Goal: Information Seeking & Learning: Understand process/instructions

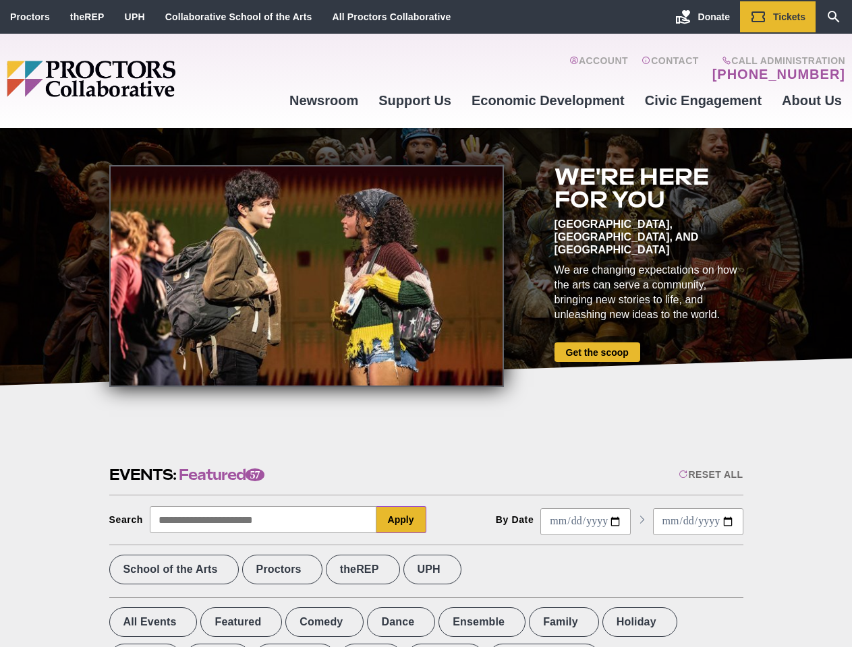
click at [425, 324] on div at bounding box center [306, 276] width 394 height 222
click at [709, 475] on div "Reset All" at bounding box center [710, 474] width 64 height 11
click at [401, 520] on button "Apply" at bounding box center [401, 519] width 50 height 27
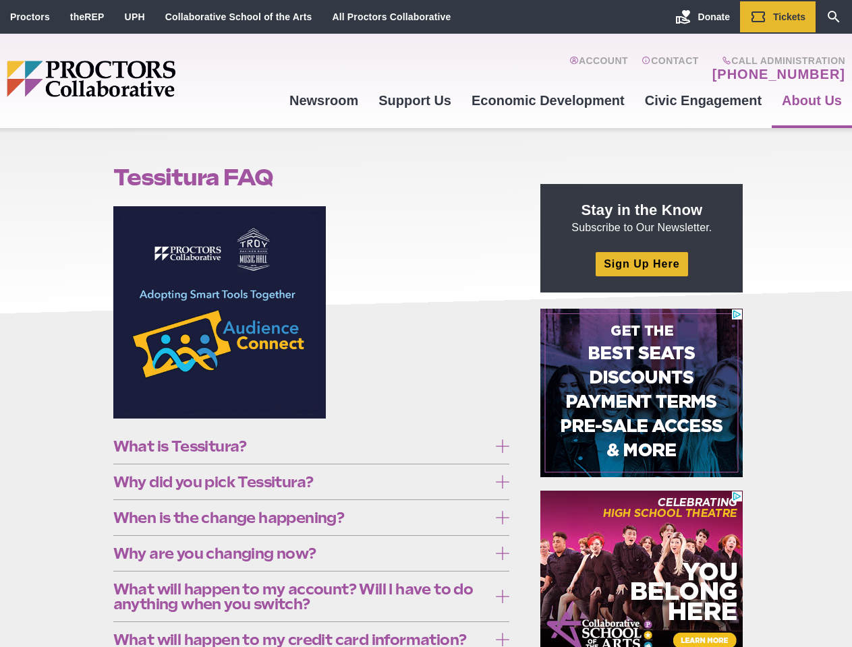
click at [425, 324] on figure at bounding box center [311, 317] width 396 height 222
